Goal: Information Seeking & Learning: Learn about a topic

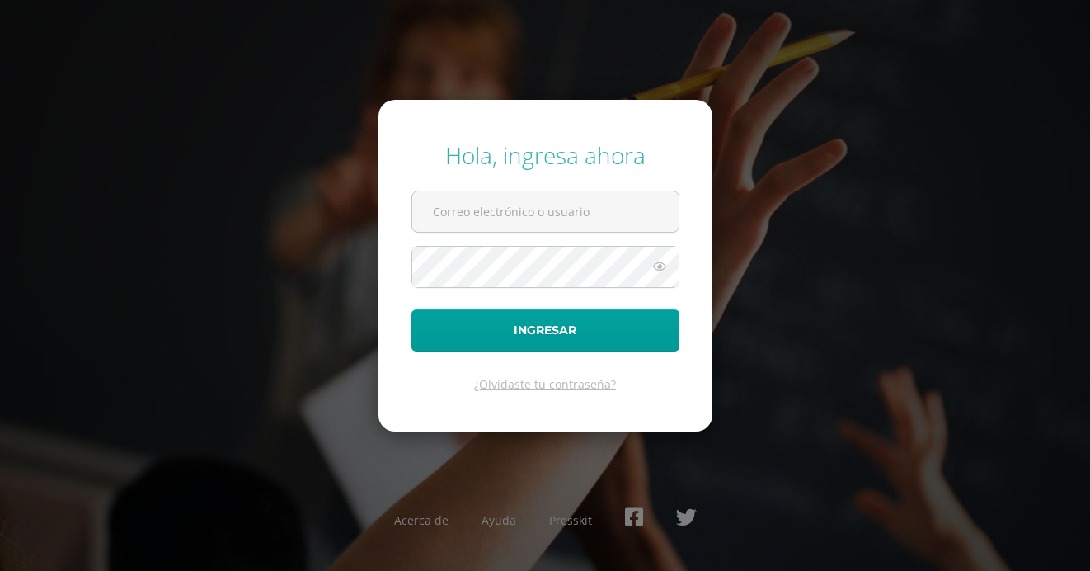
type input "2021797@laestrella.edu.gt"
click at [412, 309] on button "Ingresar" at bounding box center [546, 330] width 268 height 42
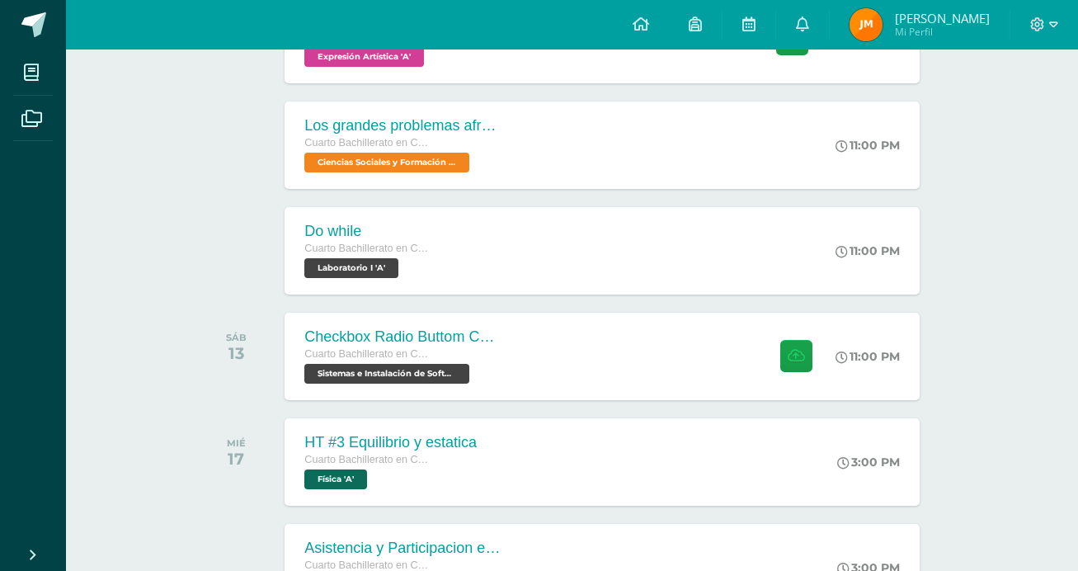
scroll to position [443, 0]
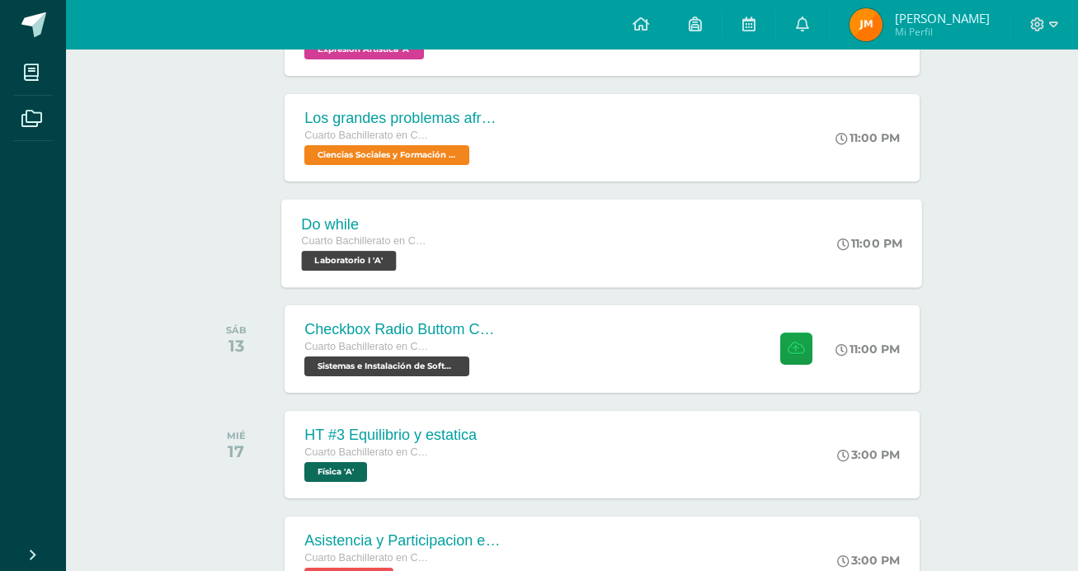
click at [733, 243] on div "Do while Cuarto Bachillerato en CCLL con Orientación en Computación Laboratorio…" at bounding box center [602, 243] width 641 height 88
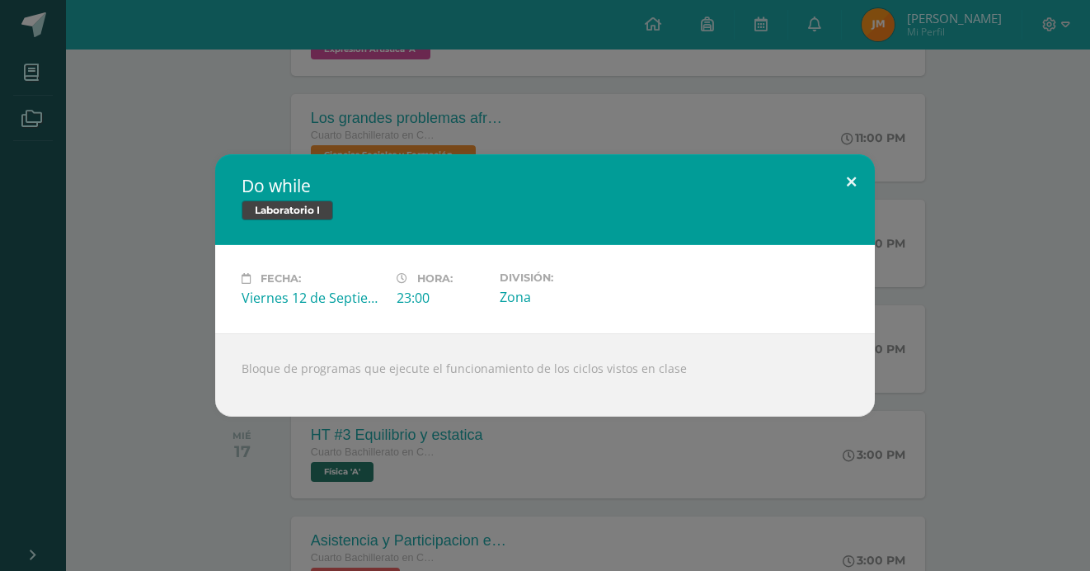
click at [859, 177] on button at bounding box center [851, 182] width 47 height 56
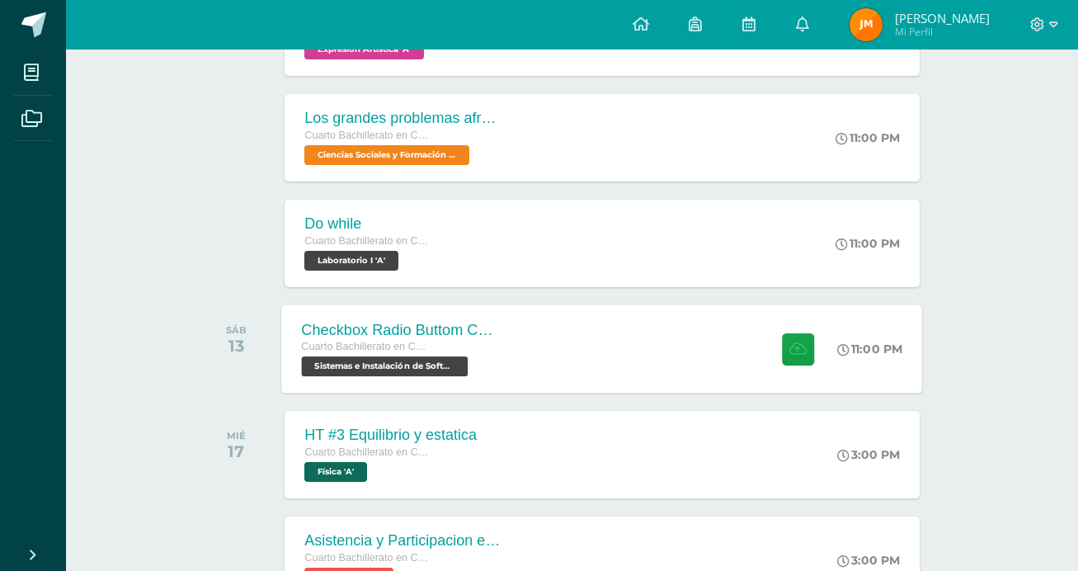
click at [732, 345] on div "Checkbox Radio Buttom Cajas de Selección Cuarto Bachillerato en CCLL con Orient…" at bounding box center [602, 348] width 641 height 88
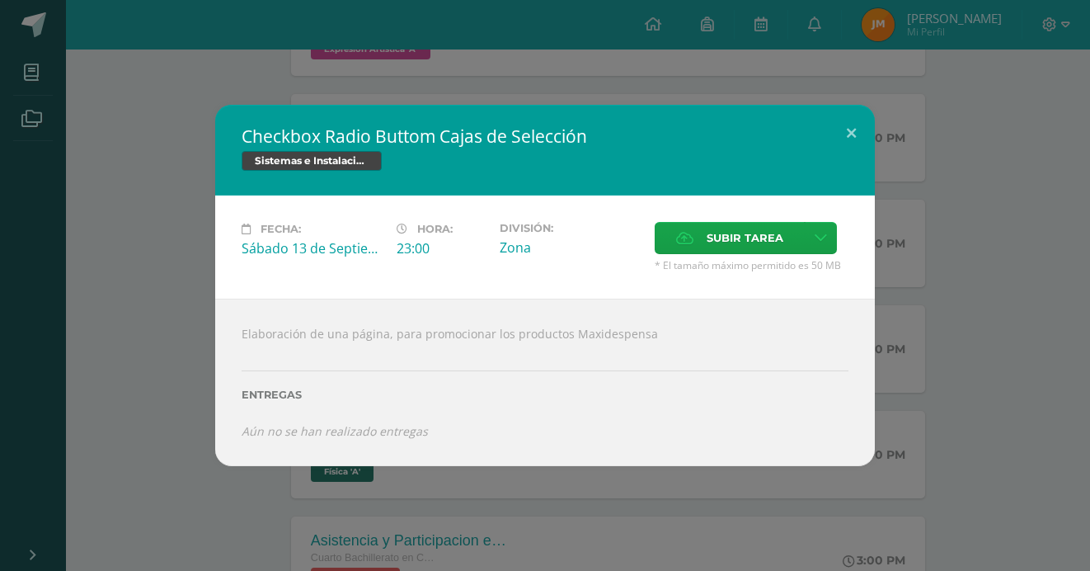
drag, startPoint x: 643, startPoint y: 332, endPoint x: 190, endPoint y: 336, distance: 453.6
click at [190, 336] on div "Checkbox Radio Buttom Cajas de Selección Sistemas e Instalación de Software Fec…" at bounding box center [545, 285] width 1077 height 360
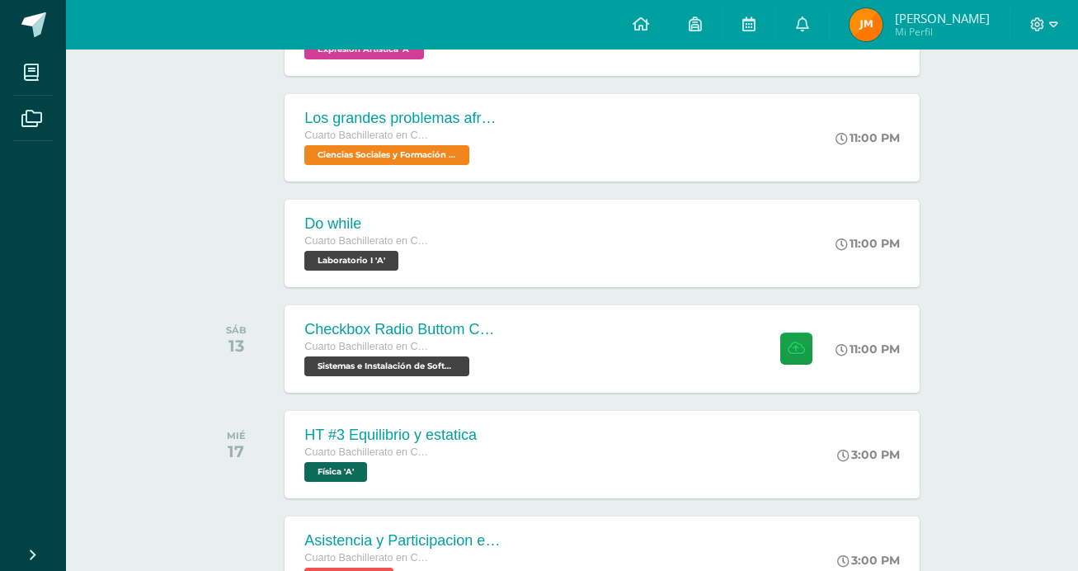
click at [214, 307] on div "SÁB 13" at bounding box center [240, 348] width 83 height 87
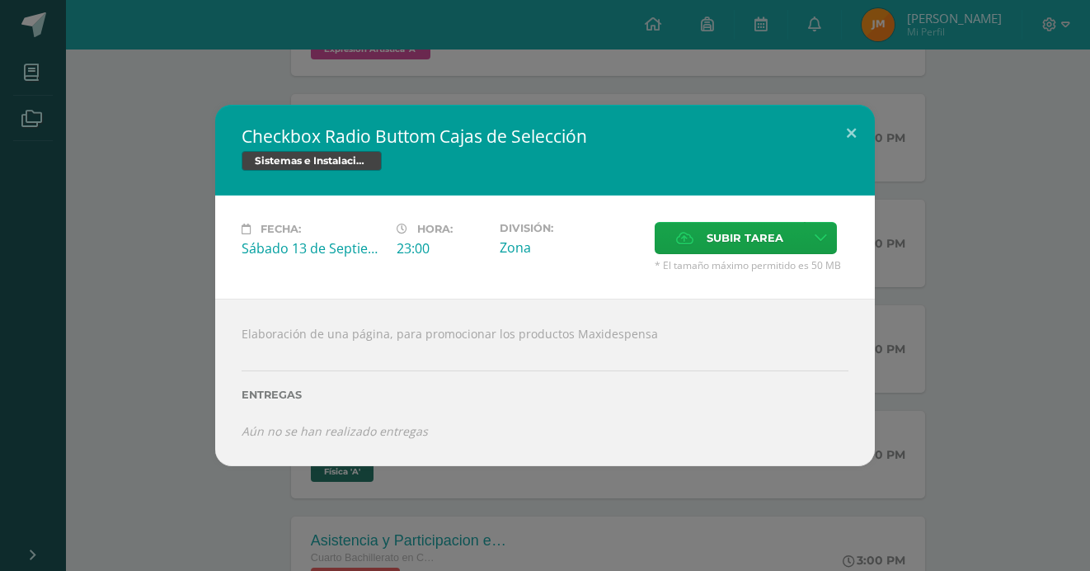
drag, startPoint x: 646, startPoint y: 329, endPoint x: 232, endPoint y: 326, distance: 414.0
click at [232, 326] on div "Elaboración de una página, para promocionar los productos Maxidespensa Entregas…" at bounding box center [545, 382] width 660 height 167
copy div "Elaboración de una página, para promocionar los productos Maxidespensa"
click at [132, 239] on div "Checkbox Radio Buttom Cajas de Selección Sistemas e Instalación de Software Fec…" at bounding box center [545, 285] width 1077 height 360
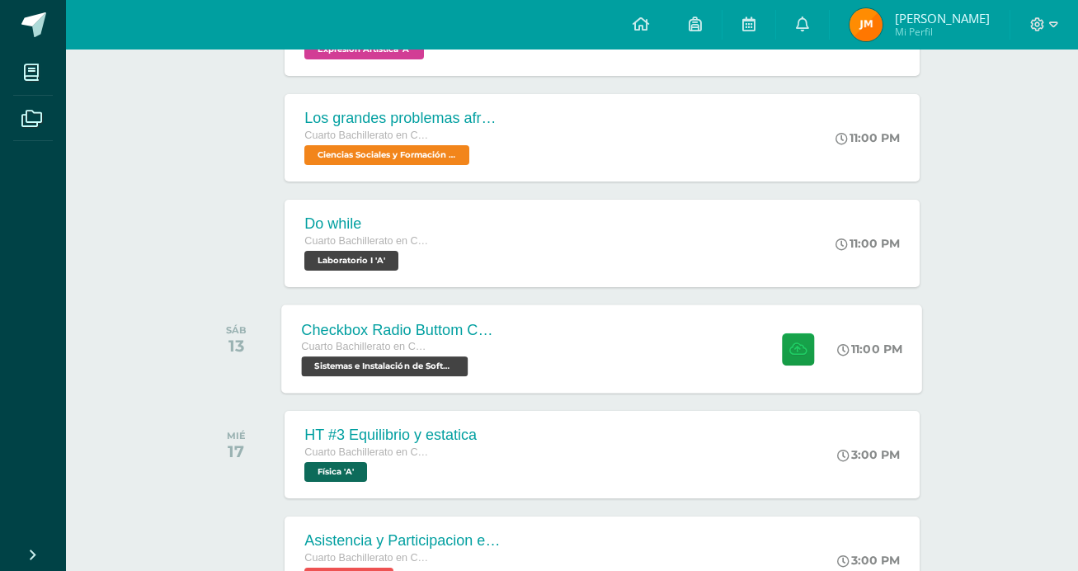
click at [697, 378] on div "Checkbox Radio Buttom Cajas de Selección Cuarto Bachillerato en CCLL con Orient…" at bounding box center [602, 348] width 641 height 88
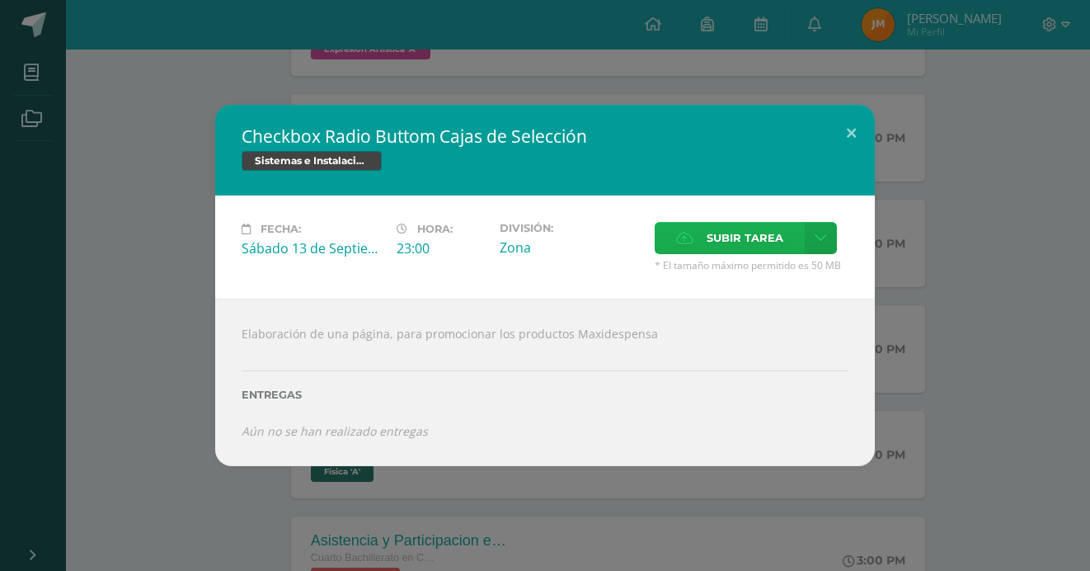
click at [732, 233] on span "Subir tarea" at bounding box center [745, 238] width 77 height 31
click at [0, 0] on input "Subir tarea" at bounding box center [0, 0] width 0 height 0
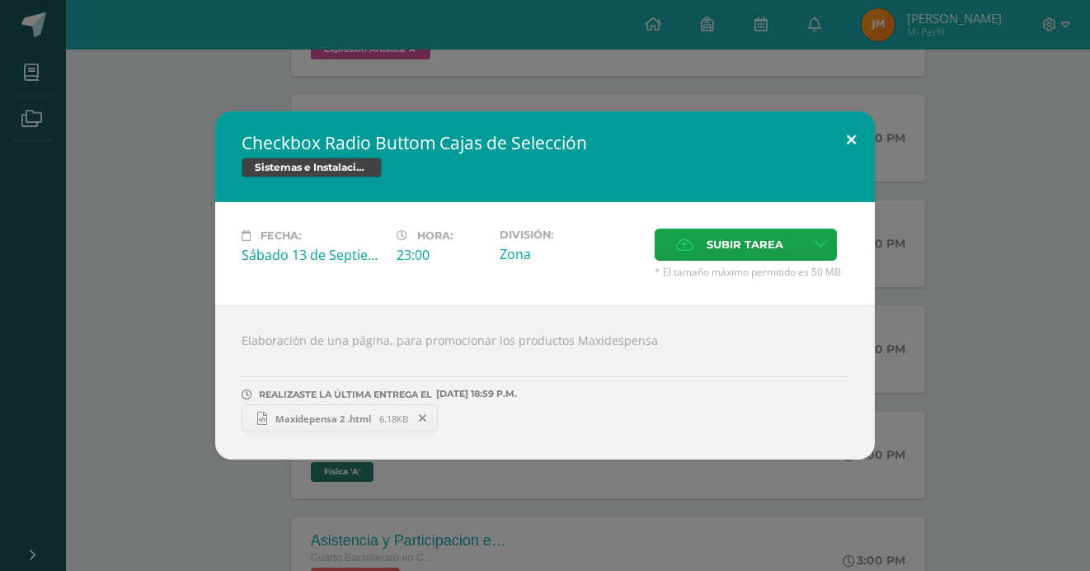
click at [859, 132] on button at bounding box center [851, 139] width 47 height 56
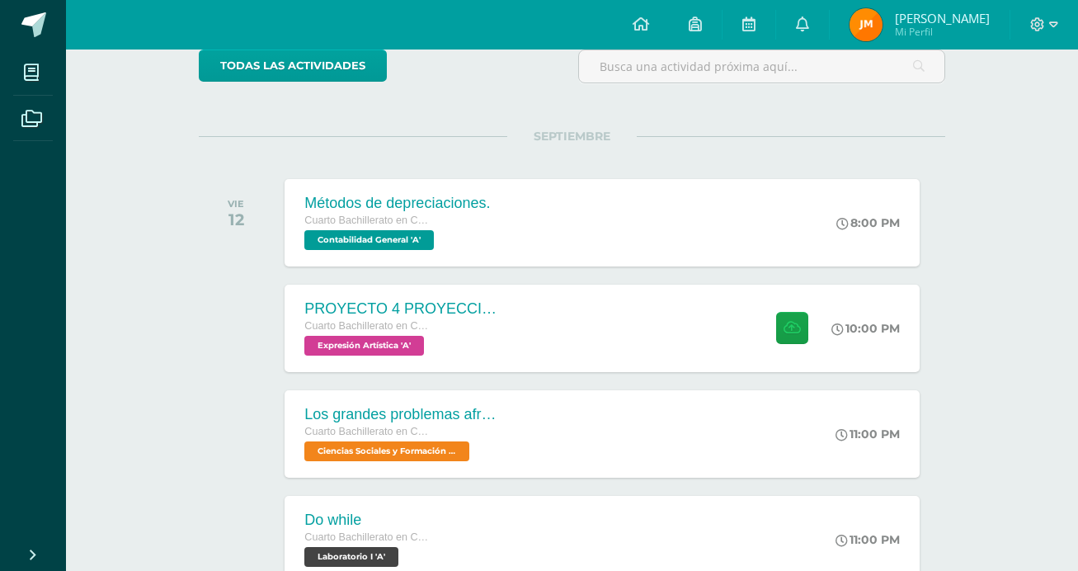
scroll to position [143, 0]
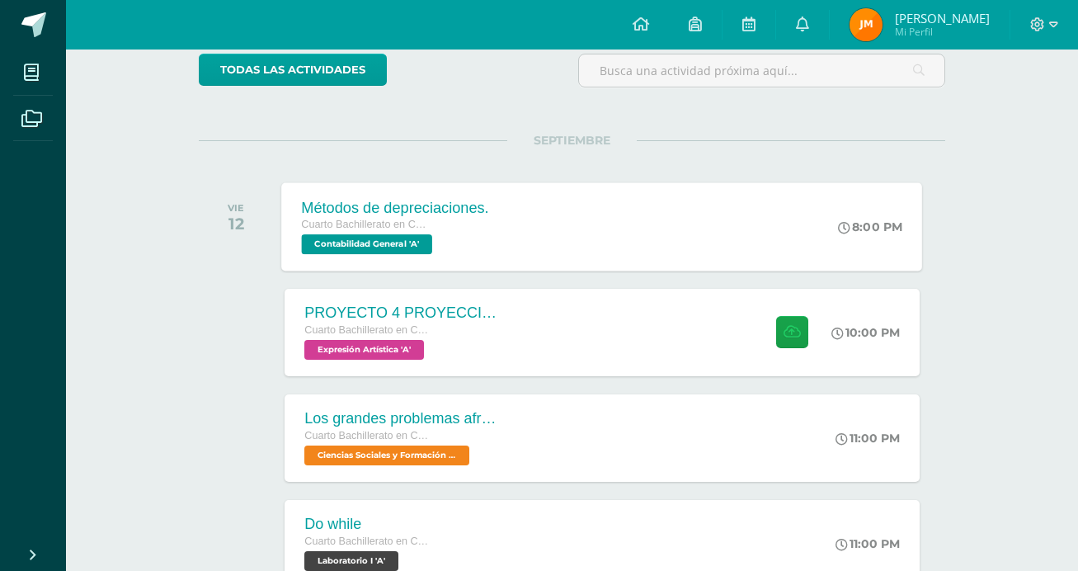
click at [691, 242] on div "Métodos de depreciaciones. Cuarto Bachillerato en CCLL con Orientación en Compu…" at bounding box center [602, 226] width 641 height 88
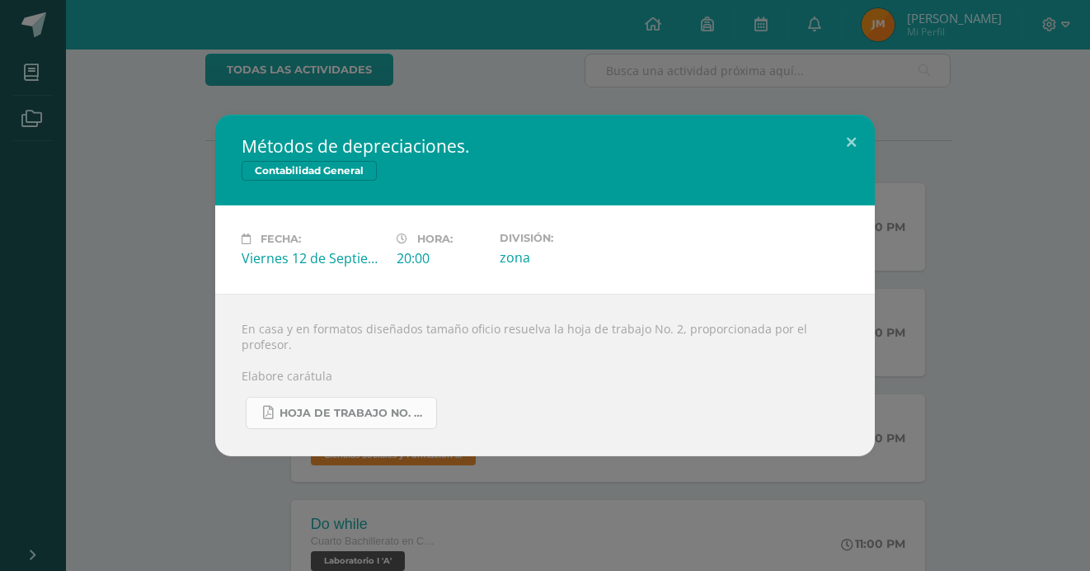
click at [383, 407] on span "Hoja de trabajo No. 2 Contabilidad.pdf" at bounding box center [354, 413] width 148 height 13
click at [859, 136] on button at bounding box center [851, 143] width 47 height 56
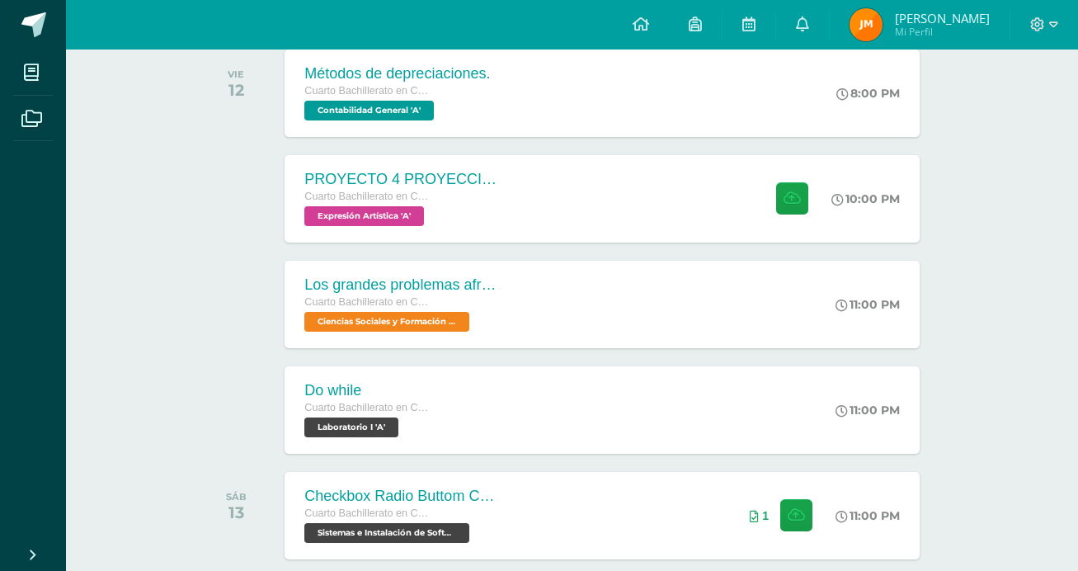
scroll to position [289, 0]
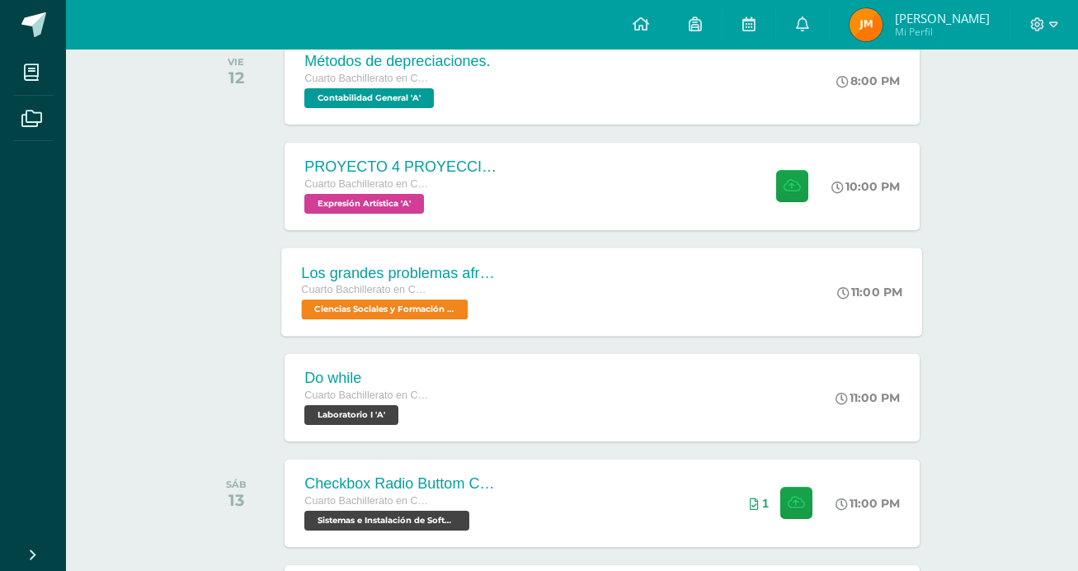
click at [638, 292] on div "Los grandes problemas afrontados Cuarto Bachillerato en CCLL con Orientación en…" at bounding box center [602, 291] width 641 height 88
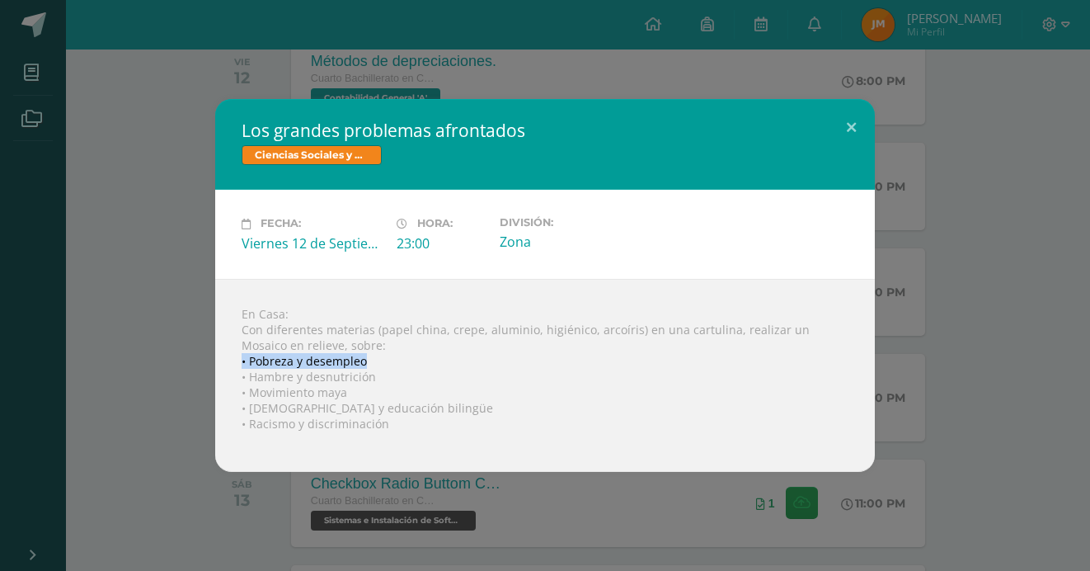
drag, startPoint x: 363, startPoint y: 355, endPoint x: 228, endPoint y: 361, distance: 134.6
click at [228, 361] on div "En Casa: Con diferentes materias (papel china, crepe, aluminio, higiénico, arco…" at bounding box center [545, 375] width 660 height 193
copy div "• Pobreza y desempleo"
click at [595, 275] on div "Fecha: [DATE] Hora: 23:00 División: Zona" at bounding box center [545, 234] width 660 height 88
click at [853, 129] on button at bounding box center [851, 127] width 47 height 56
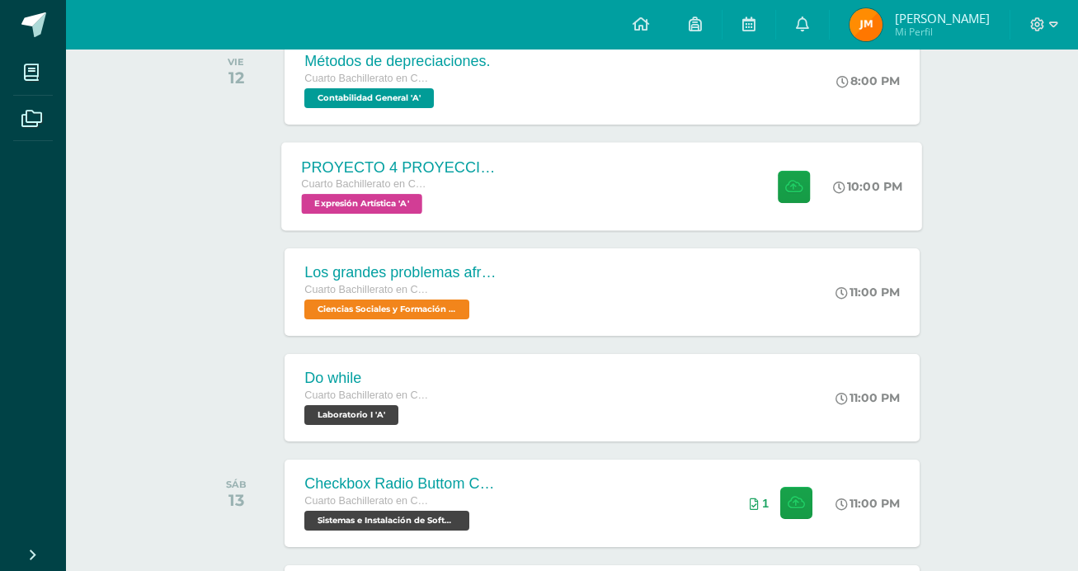
click at [741, 195] on div "PROYECTO 4 PROYECCION 2 Cuarto Bachillerato en CCLL con Orientación en Computac…" at bounding box center [602, 186] width 641 height 88
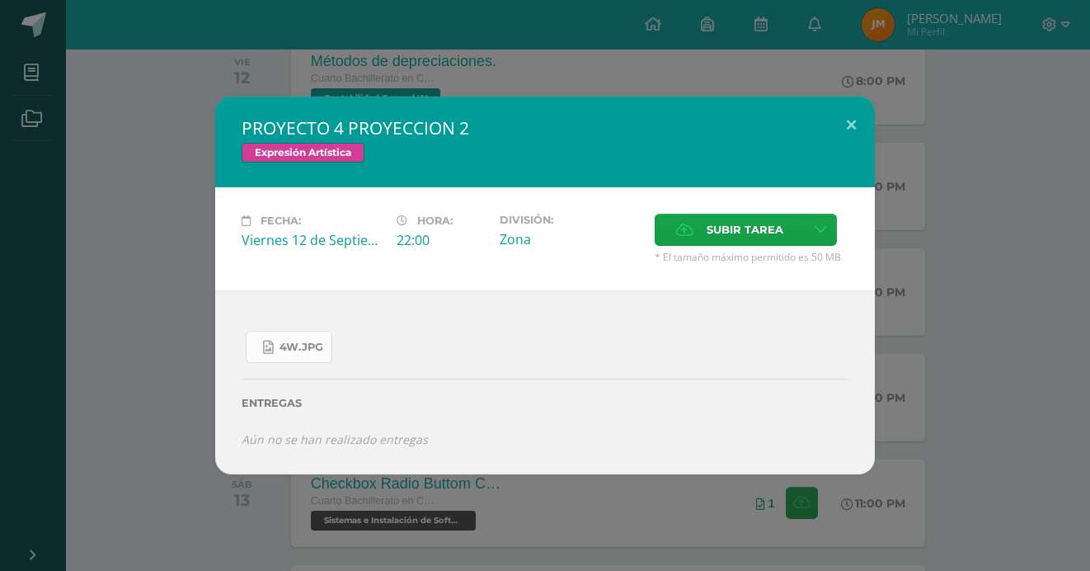
click at [266, 336] on link "4W.jpg" at bounding box center [289, 347] width 87 height 32
click at [868, 119] on button at bounding box center [851, 124] width 47 height 56
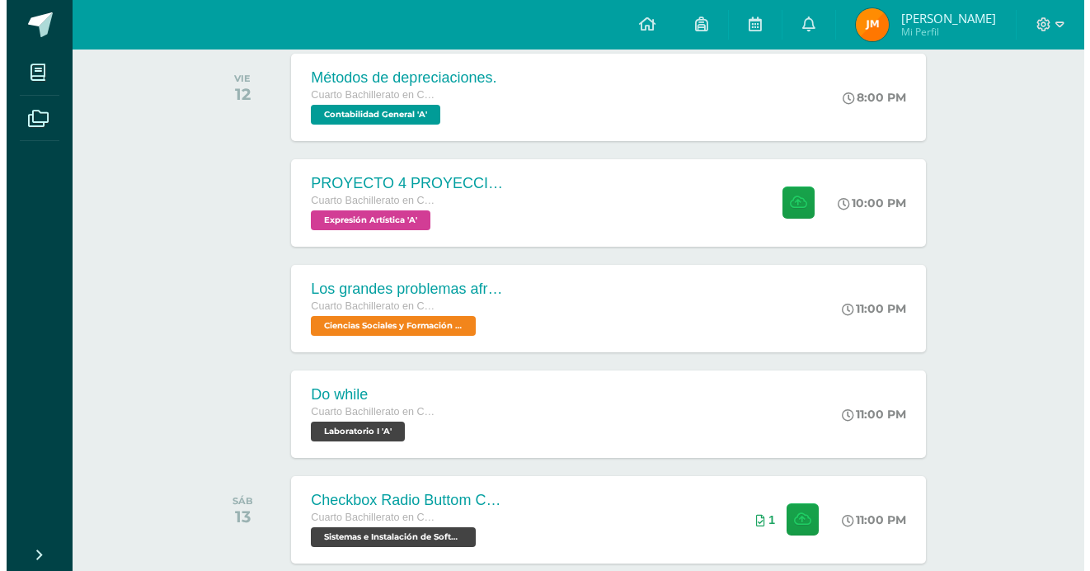
scroll to position [276, 0]
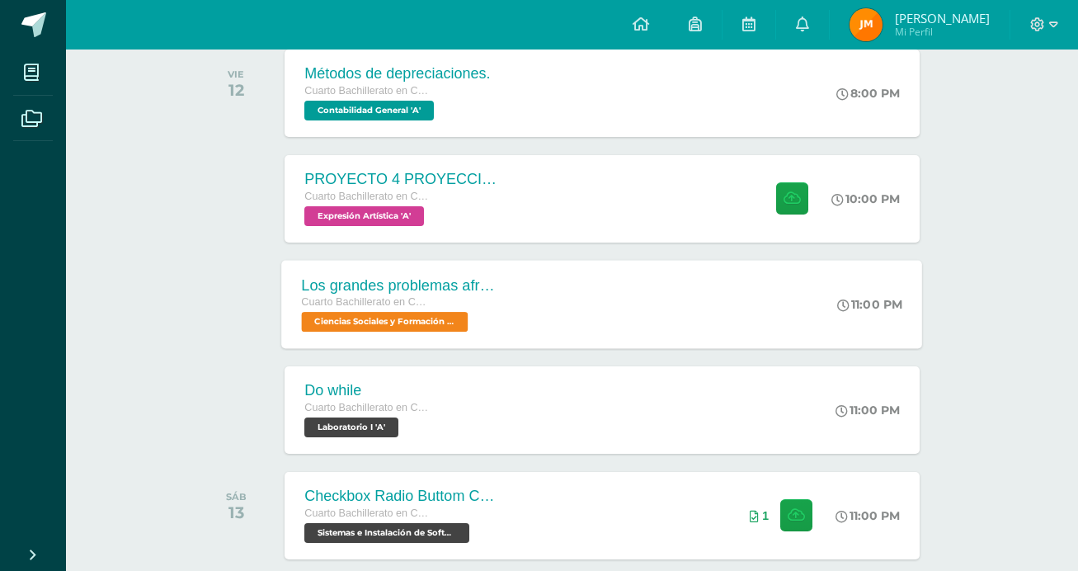
click at [506, 265] on div "Los grandes problemas afrontados Cuarto Bachillerato en CCLL con Orientación en…" at bounding box center [402, 304] width 240 height 88
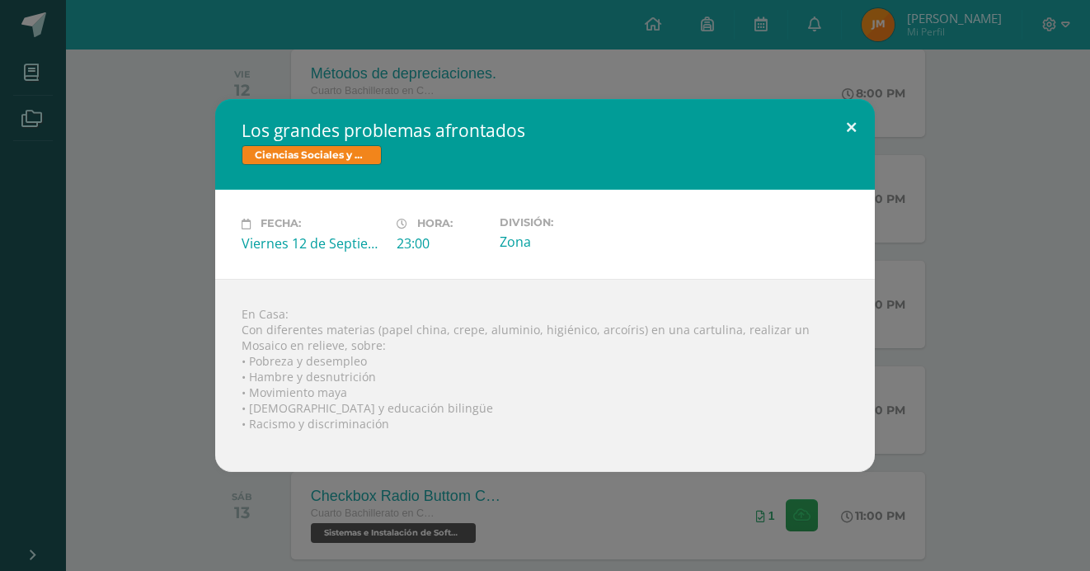
click at [853, 119] on button at bounding box center [851, 127] width 47 height 56
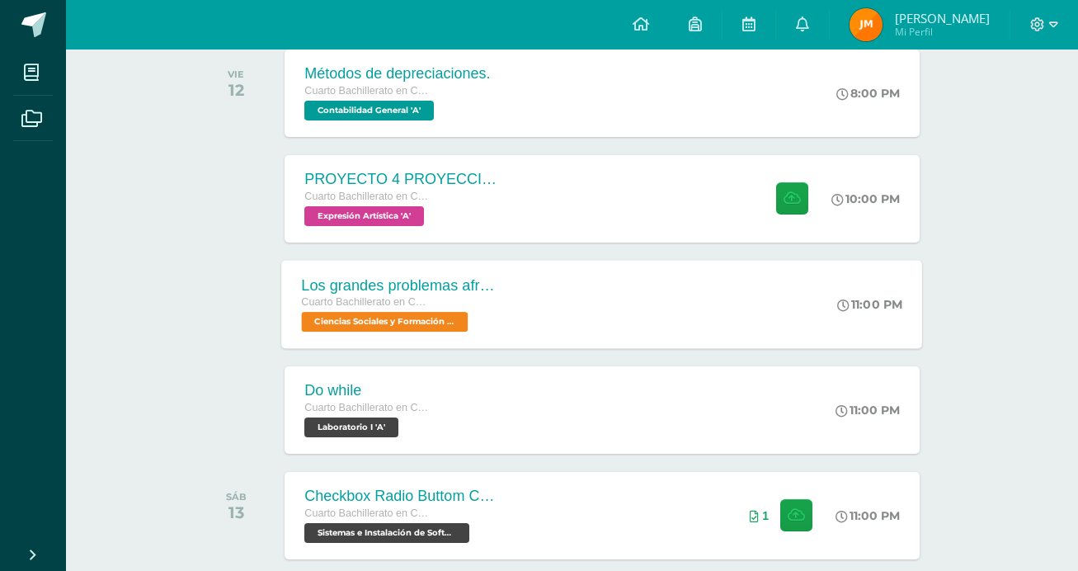
click at [633, 291] on div "Los grandes problemas afrontados Cuarto Bachillerato en CCLL con Orientación en…" at bounding box center [602, 304] width 641 height 88
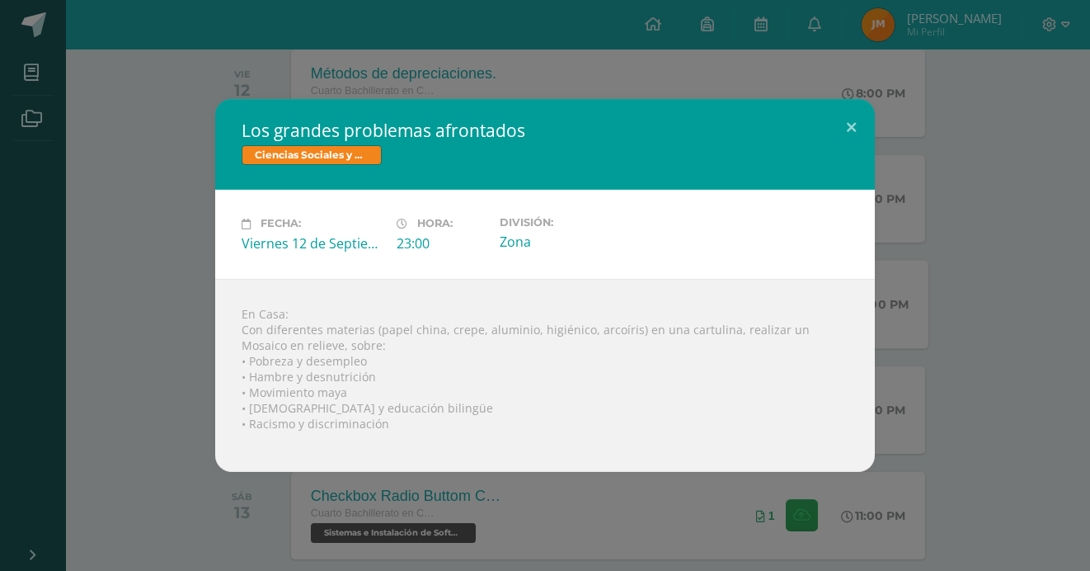
click at [633, 291] on div "En Casa: Con diferentes materias (papel china, crepe, aluminio, higiénico, arco…" at bounding box center [545, 375] width 660 height 193
